Goal: Task Accomplishment & Management: Manage account settings

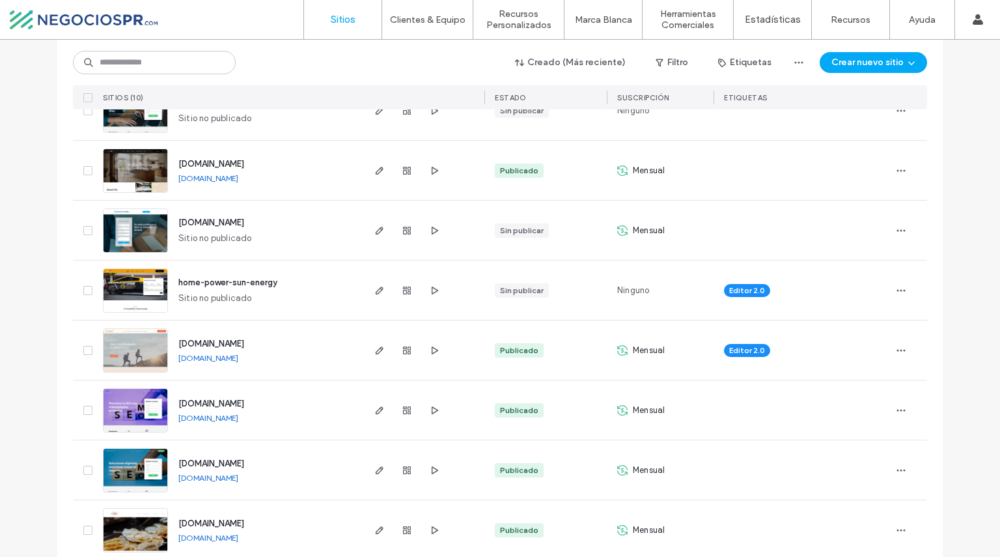
scroll to position [314, 0]
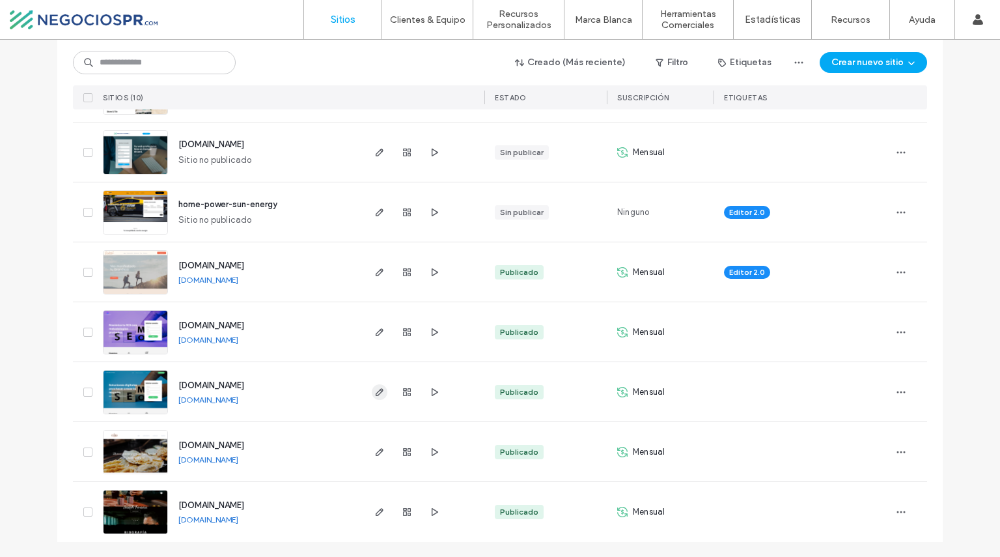
click at [376, 390] on use "button" at bounding box center [380, 392] width 8 height 8
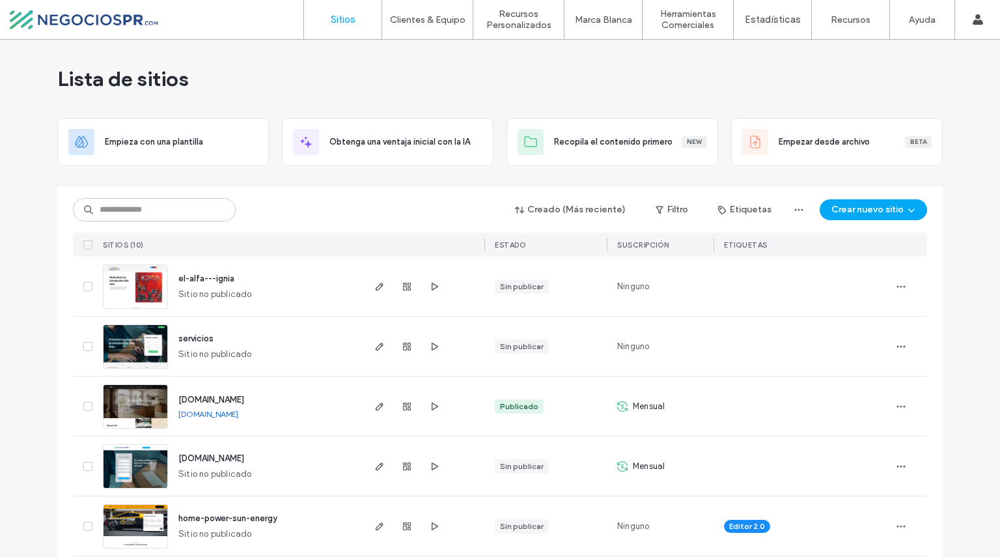
click at [341, 19] on label "Sitios" at bounding box center [343, 20] width 25 height 12
